Goal: Information Seeking & Learning: Learn about a topic

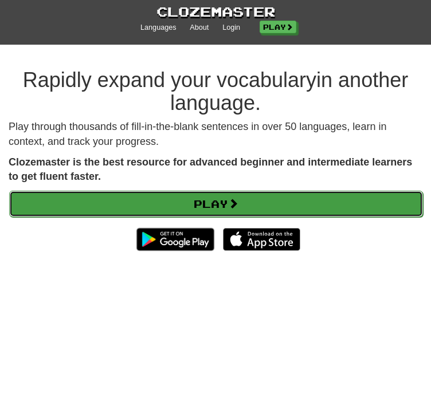
click at [199, 204] on link "Play" at bounding box center [215, 204] width 413 height 26
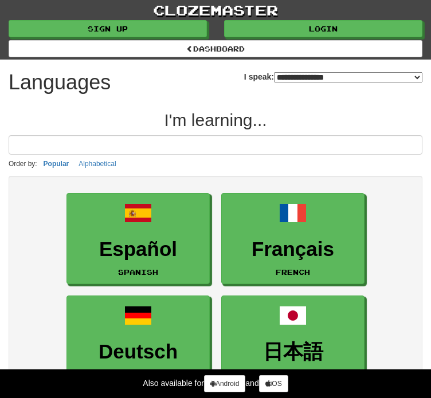
select select "*******"
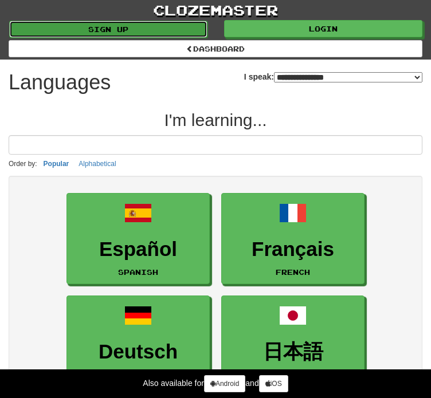
click at [190, 38] on link "Sign up" at bounding box center [108, 29] width 198 height 17
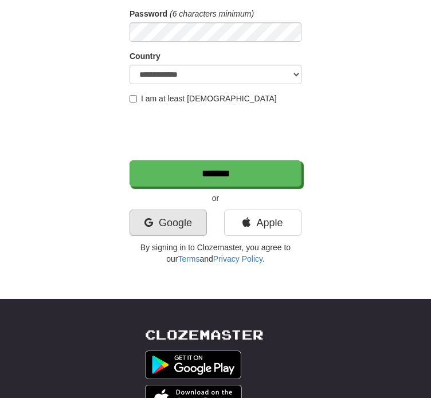
scroll to position [190, 0]
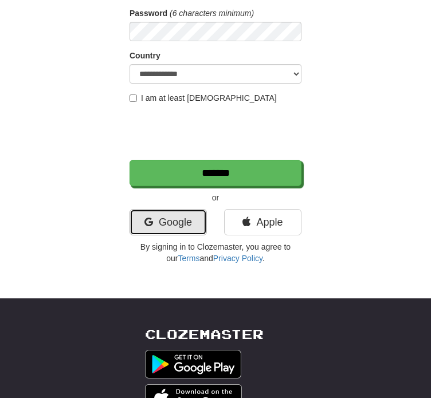
click at [178, 218] on link "Google" at bounding box center [167, 222] width 77 height 26
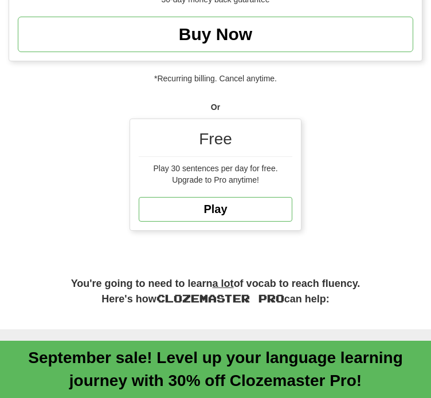
scroll to position [703, 0]
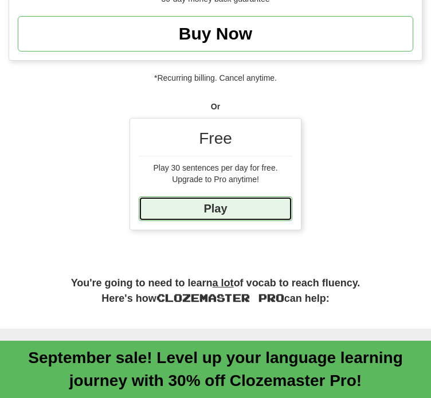
click at [257, 210] on link "Play" at bounding box center [215, 208] width 153 height 25
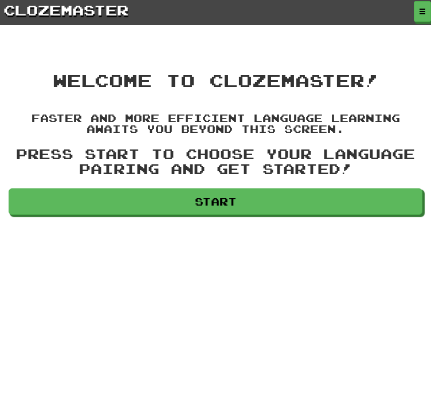
click at [0, 0] on button "button" at bounding box center [0, 0] width 0 height 0
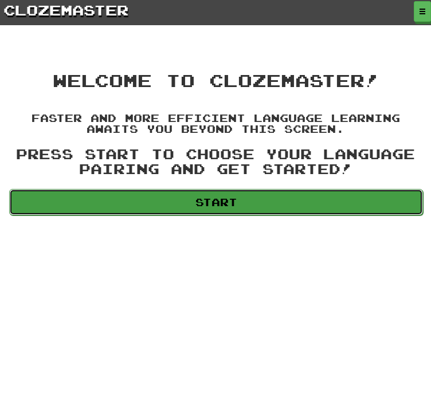
click at [265, 215] on link "Start" at bounding box center [215, 202] width 413 height 26
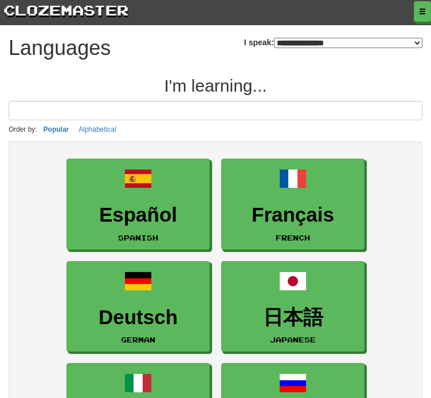
select select "*******"
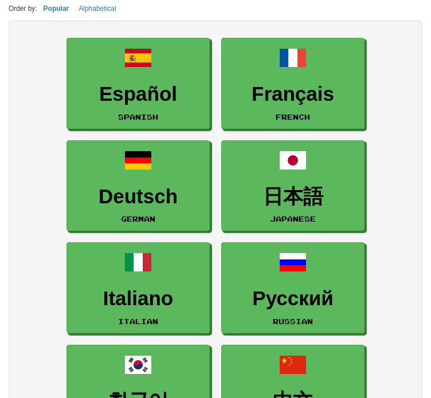
scroll to position [121, 0]
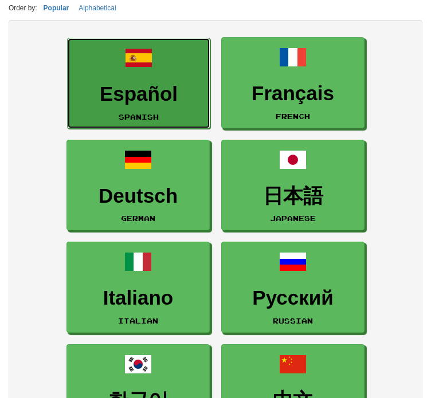
click at [176, 121] on link "Español Spanish" at bounding box center [138, 83] width 143 height 91
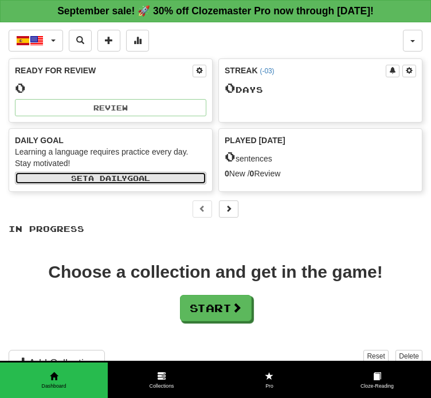
click at [108, 175] on span "a daily" at bounding box center [107, 178] width 39 height 8
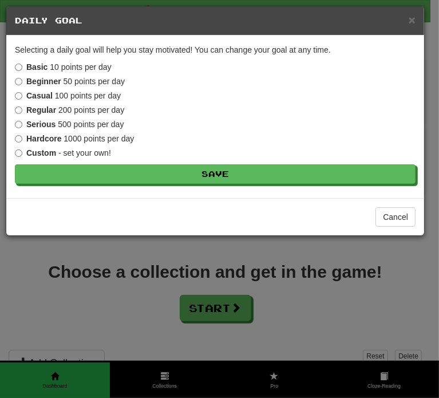
click at [88, 84] on label "Beginner 50 points per day" at bounding box center [70, 81] width 110 height 11
click at [23, 96] on label "Casual 100 points per day" at bounding box center [68, 95] width 106 height 11
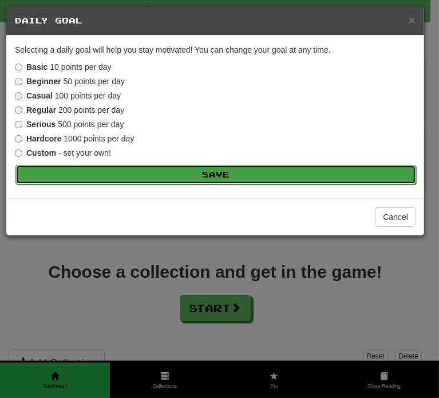
click at [173, 178] on button "Save" at bounding box center [215, 174] width 401 height 19
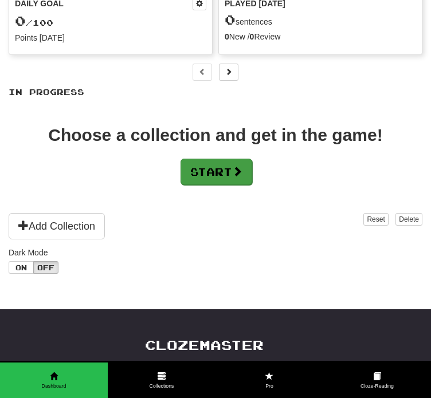
scroll to position [137, 0]
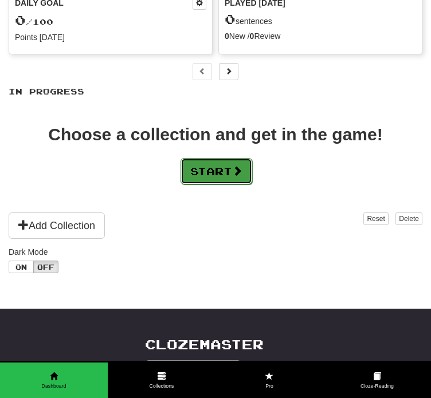
click at [207, 172] on button "Start" at bounding box center [216, 171] width 72 height 26
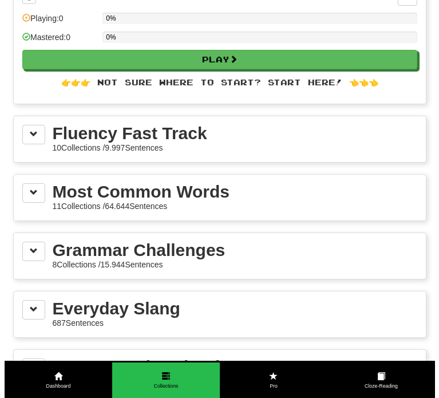
scroll to position [112, 0]
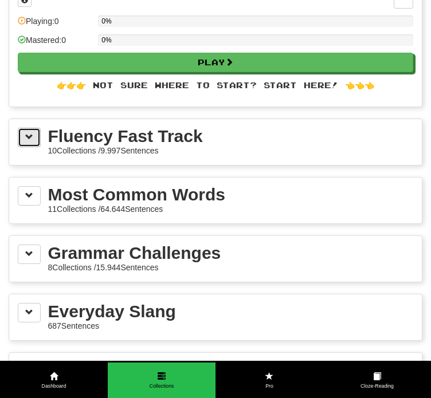
click at [27, 133] on span at bounding box center [29, 137] width 8 height 8
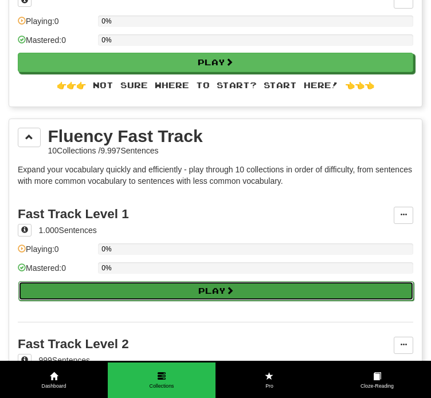
click at [231, 291] on span at bounding box center [230, 290] width 8 height 8
select select "**"
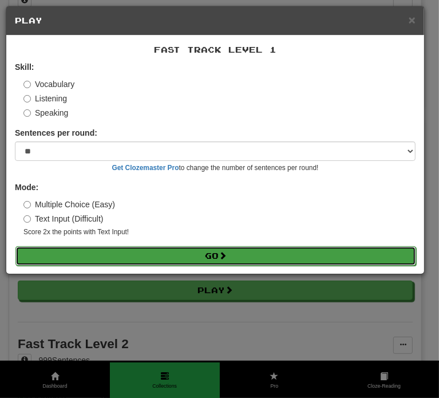
click at [215, 248] on button "Go" at bounding box center [215, 255] width 401 height 19
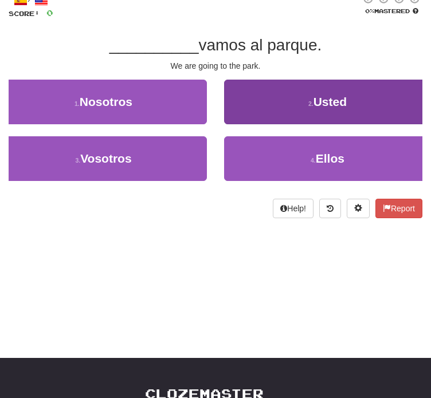
scroll to position [70, 0]
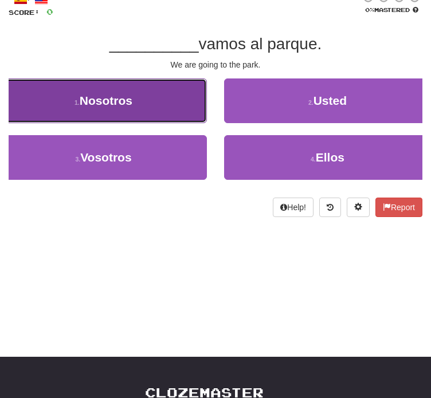
click at [207, 123] on button "1 . Nosotros" at bounding box center [103, 100] width 207 height 45
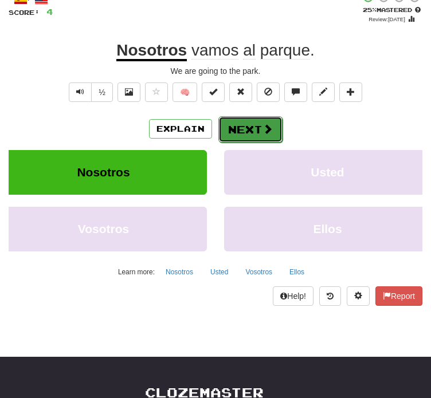
click at [254, 143] on button "Next" at bounding box center [250, 129] width 64 height 26
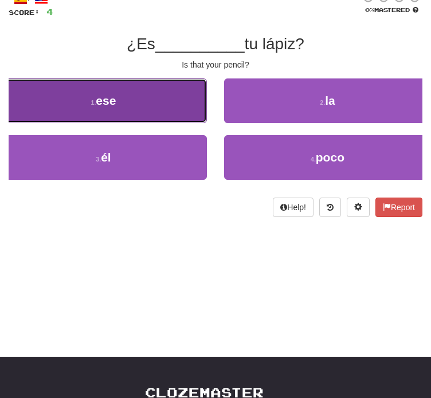
click at [207, 123] on button "1 . ese" at bounding box center [103, 100] width 207 height 45
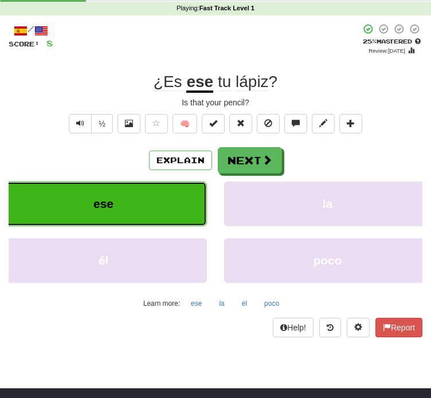
scroll to position [0, 0]
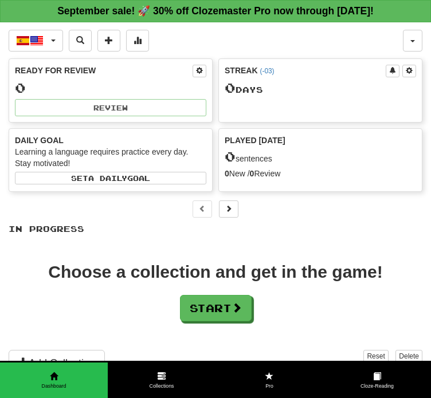
scroll to position [112, 0]
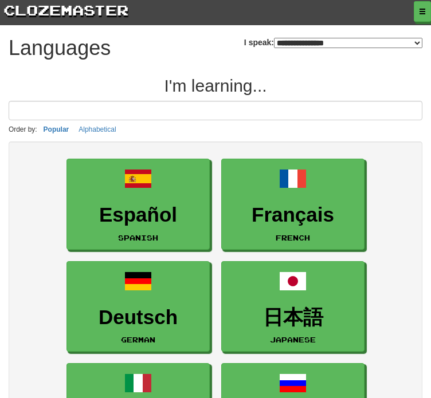
select select "*******"
